Goal: Information Seeking & Learning: Find specific fact

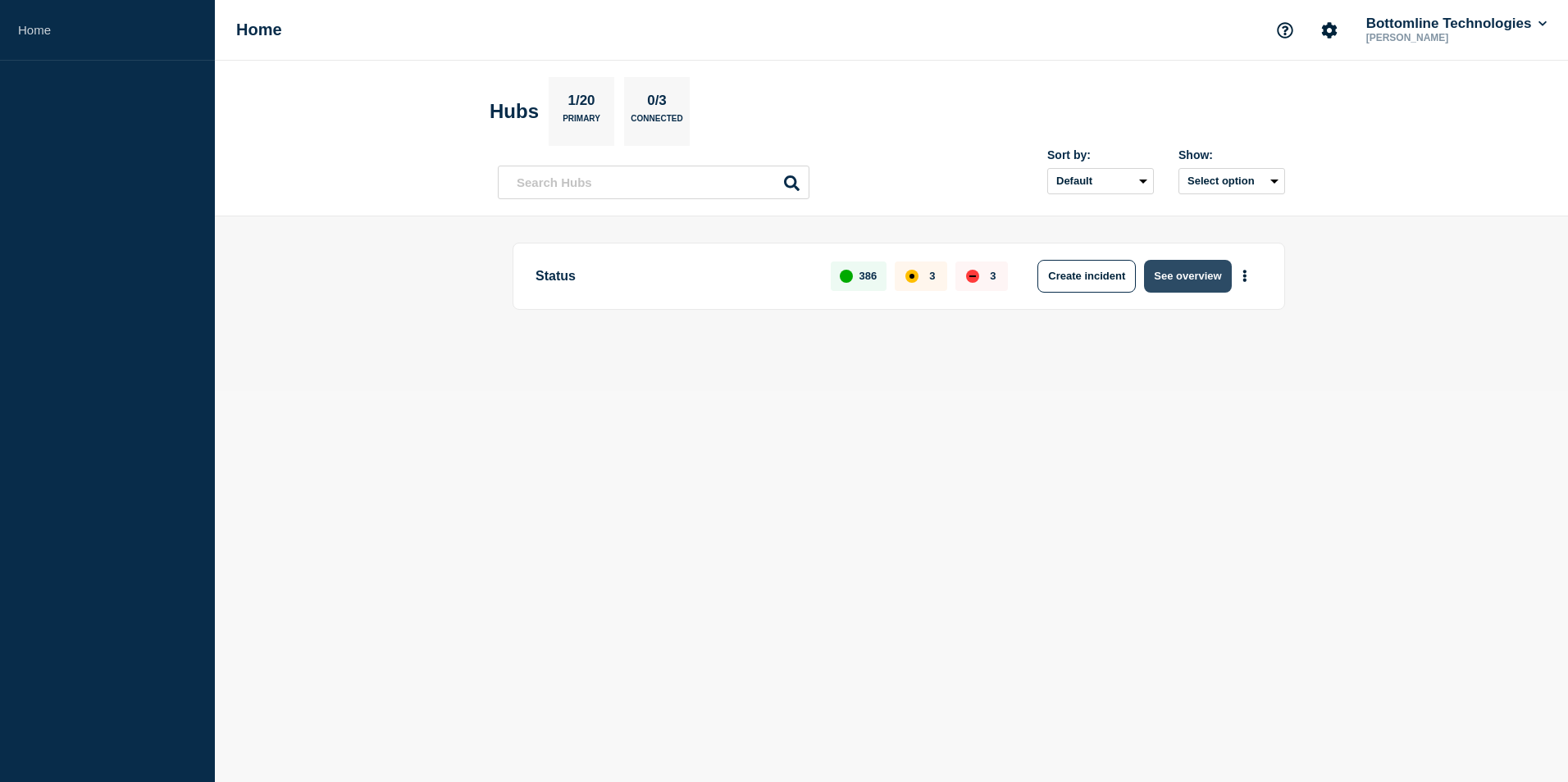
click at [1171, 278] on button "See overview" at bounding box center [1187, 276] width 87 height 33
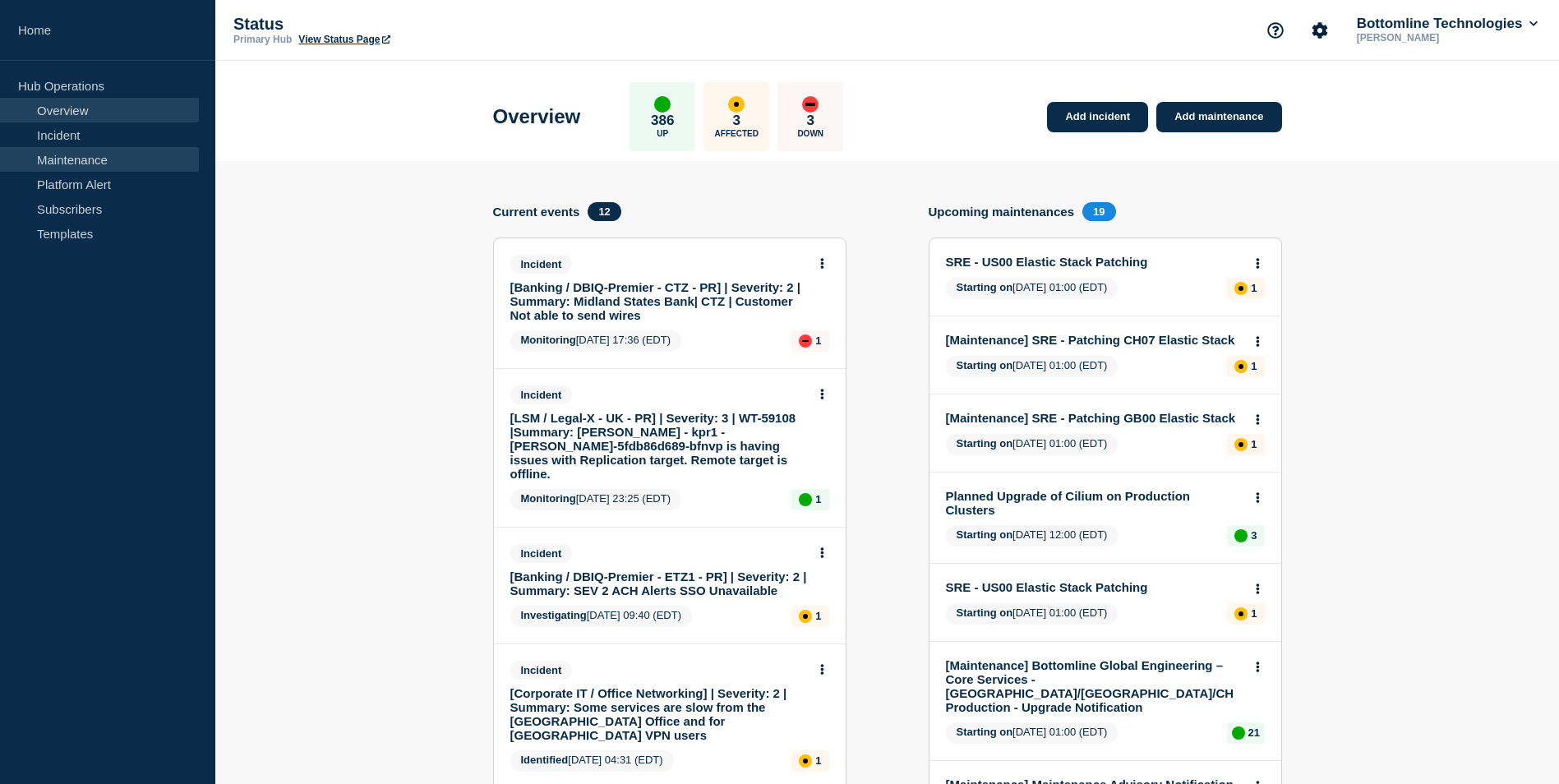
click at [53, 157] on link "Maintenance" at bounding box center [100, 159] width 199 height 25
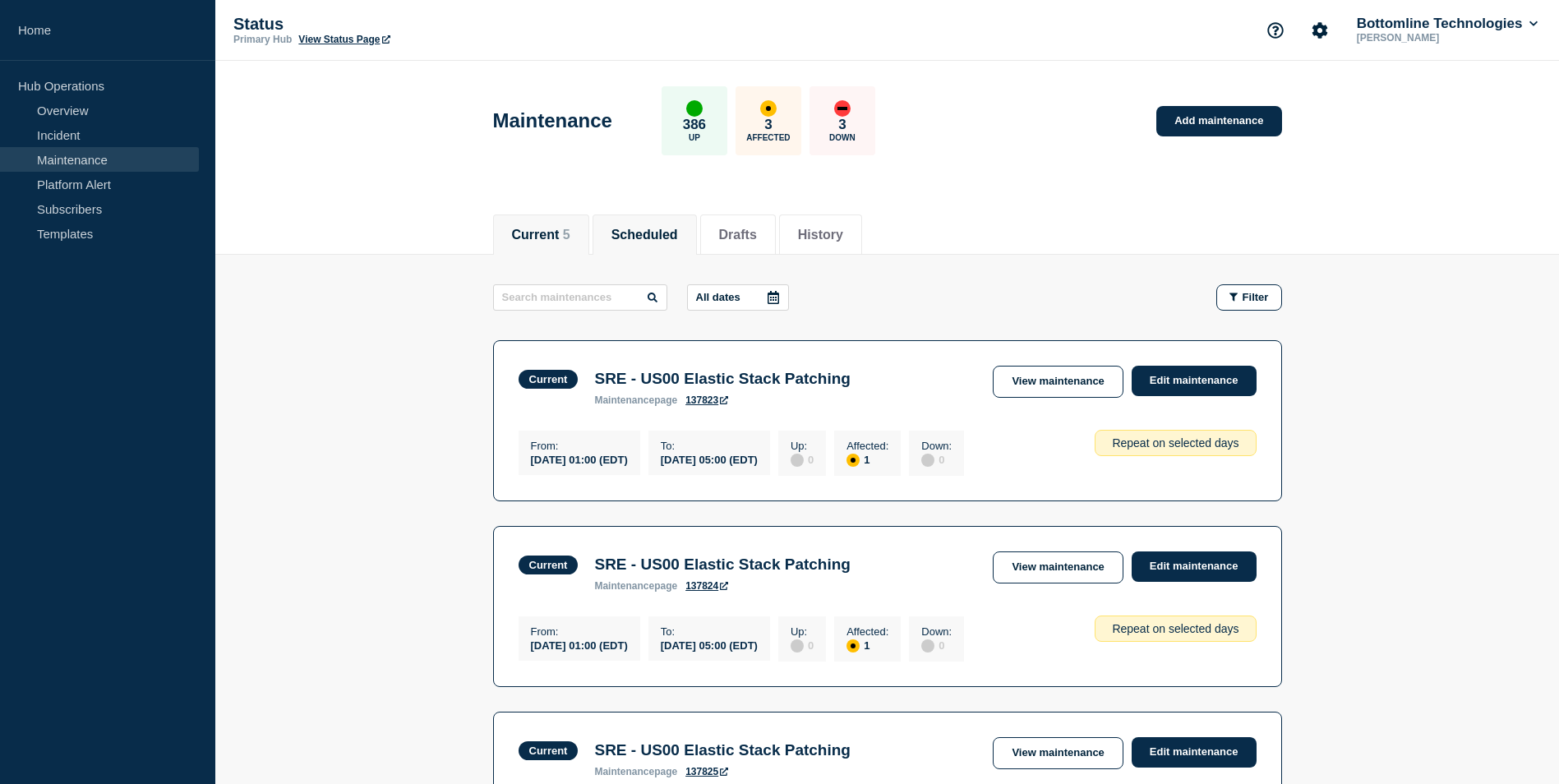
click at [653, 243] on li "Scheduled" at bounding box center [645, 234] width 105 height 40
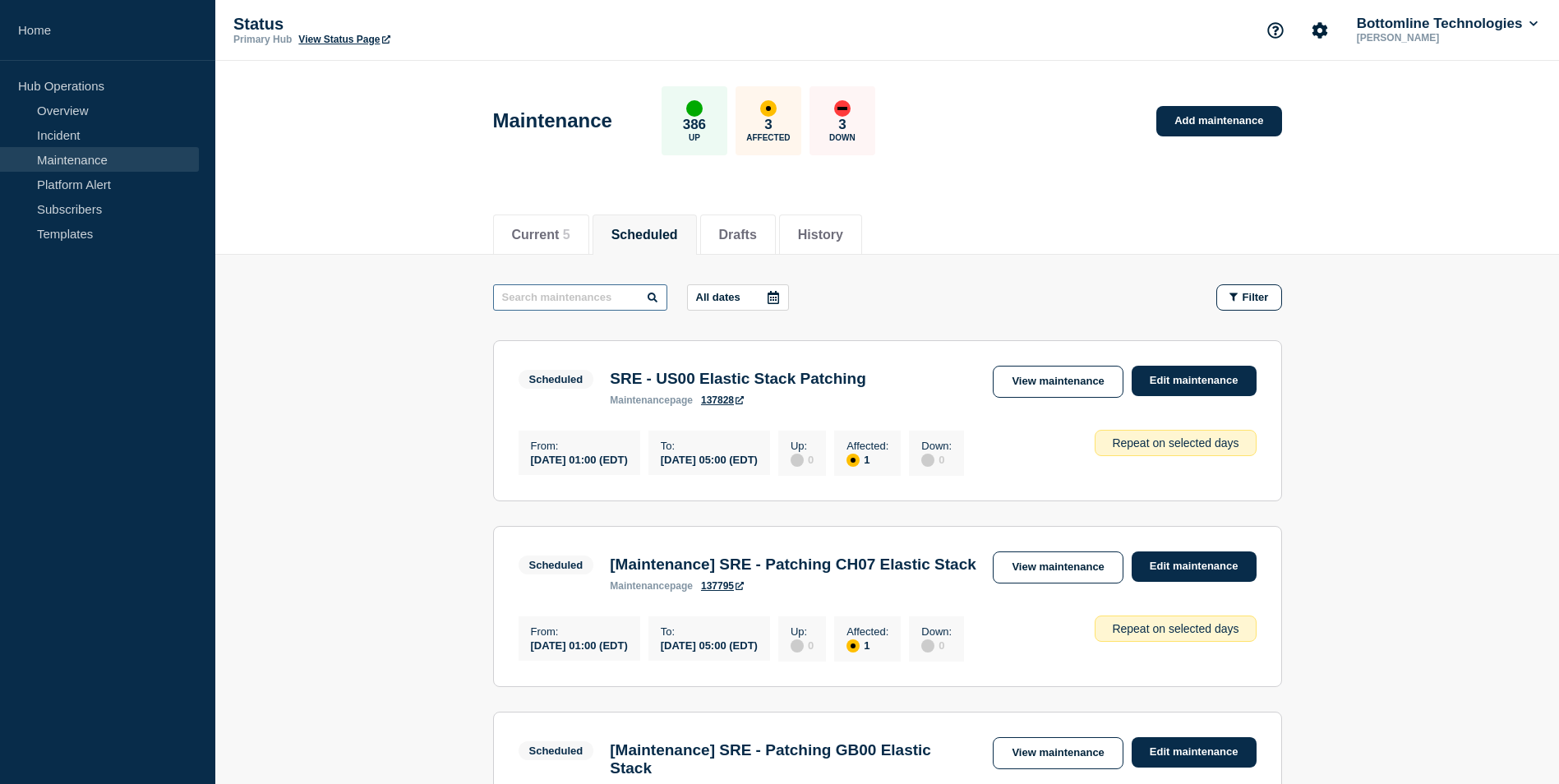
click at [550, 298] on input "text" at bounding box center [580, 297] width 174 height 26
type input "core services"
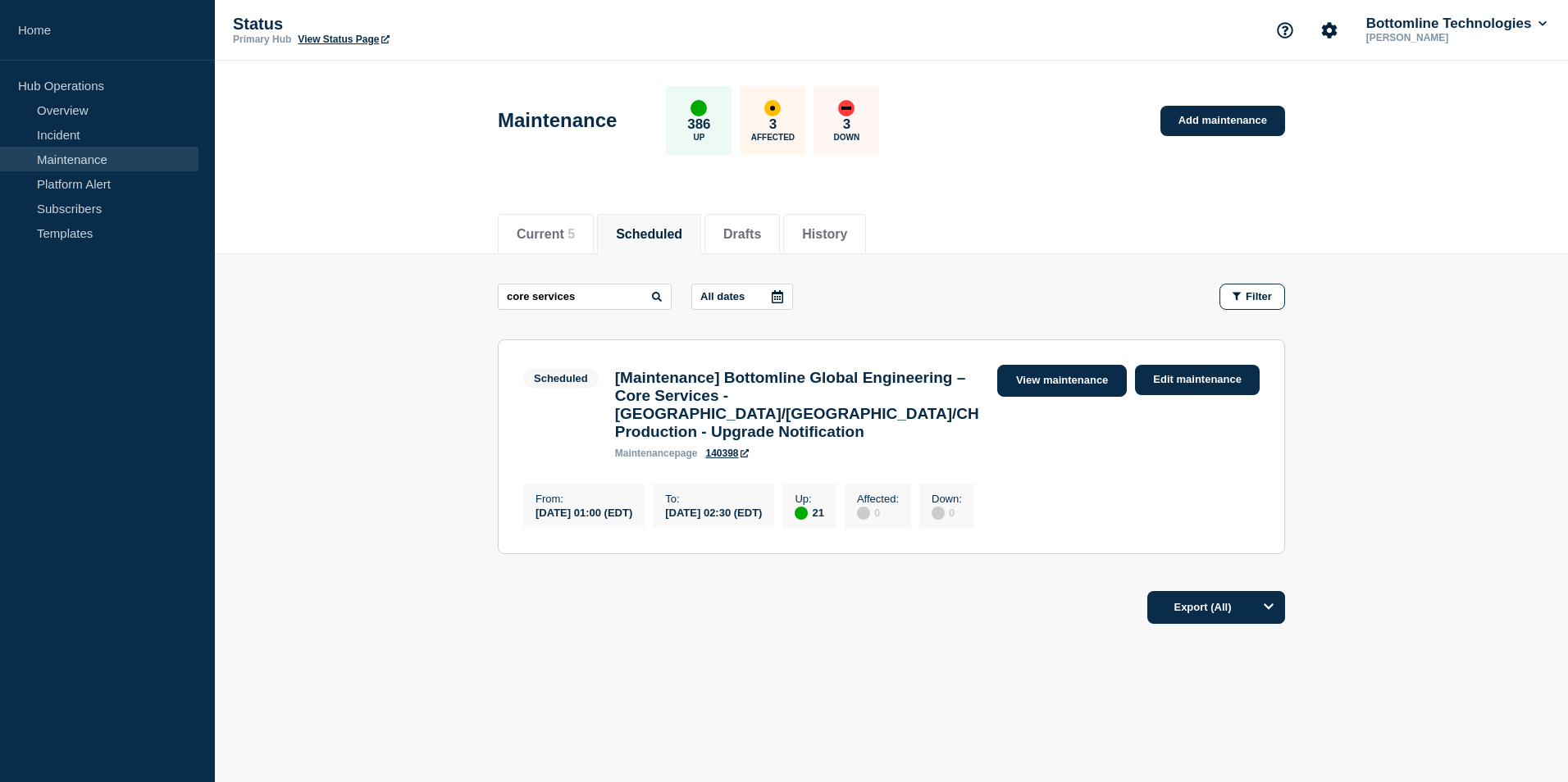
click at [1076, 378] on link "View maintenance" at bounding box center [1061, 381] width 130 height 32
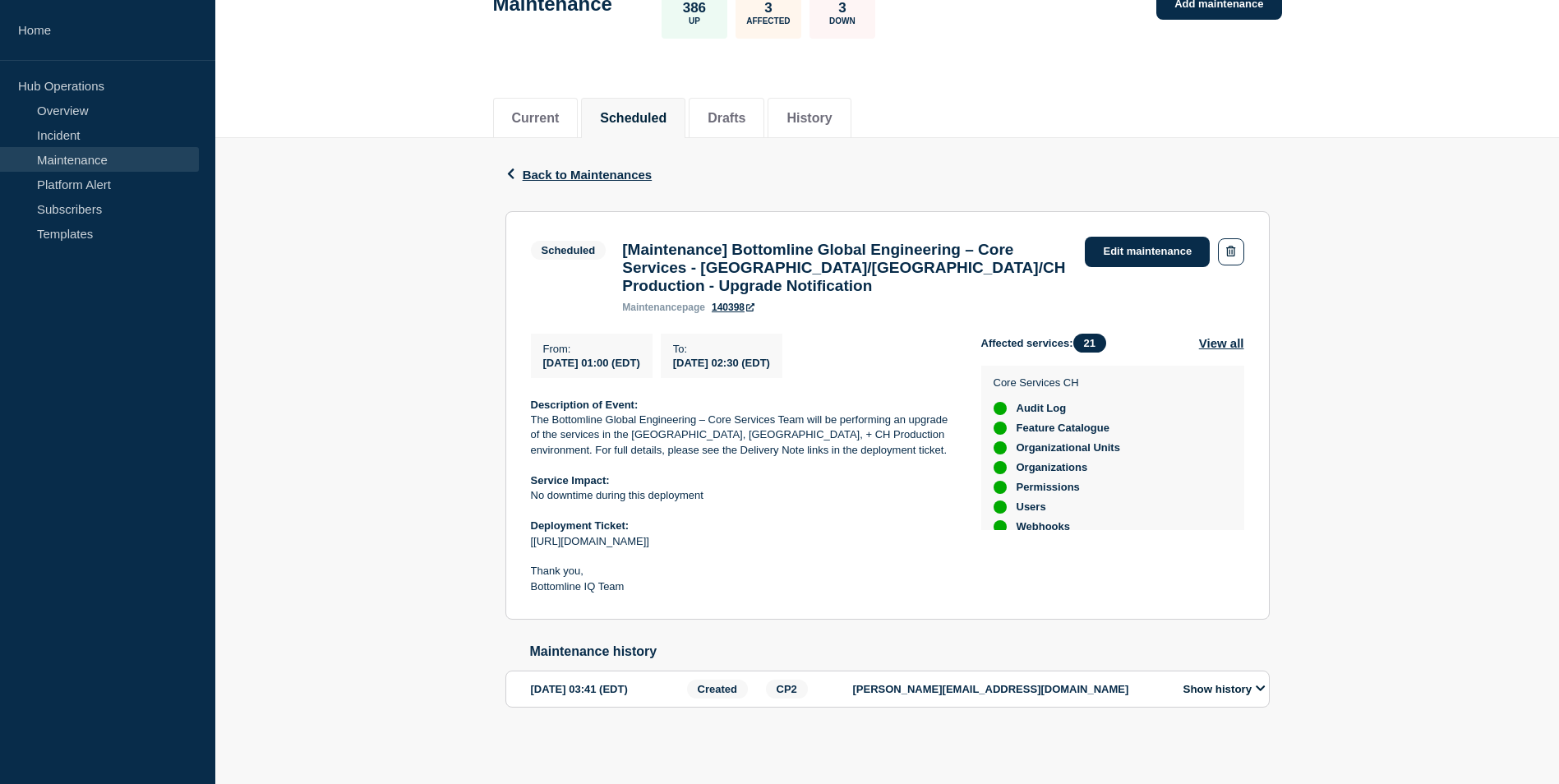
scroll to position [135, 0]
drag, startPoint x: 533, startPoint y: 534, endPoint x: 727, endPoint y: 549, distance: 194.6
click at [727, 549] on div "Description of Event: The Bottomline Global Engineering – Core Services Team wi…" at bounding box center [743, 497] width 424 height 197
drag, startPoint x: 727, startPoint y: 549, endPoint x: 724, endPoint y: 540, distance: 9.5
copy p "[URL][DOMAIN_NAME]]"
